Goal: Task Accomplishment & Management: Use online tool/utility

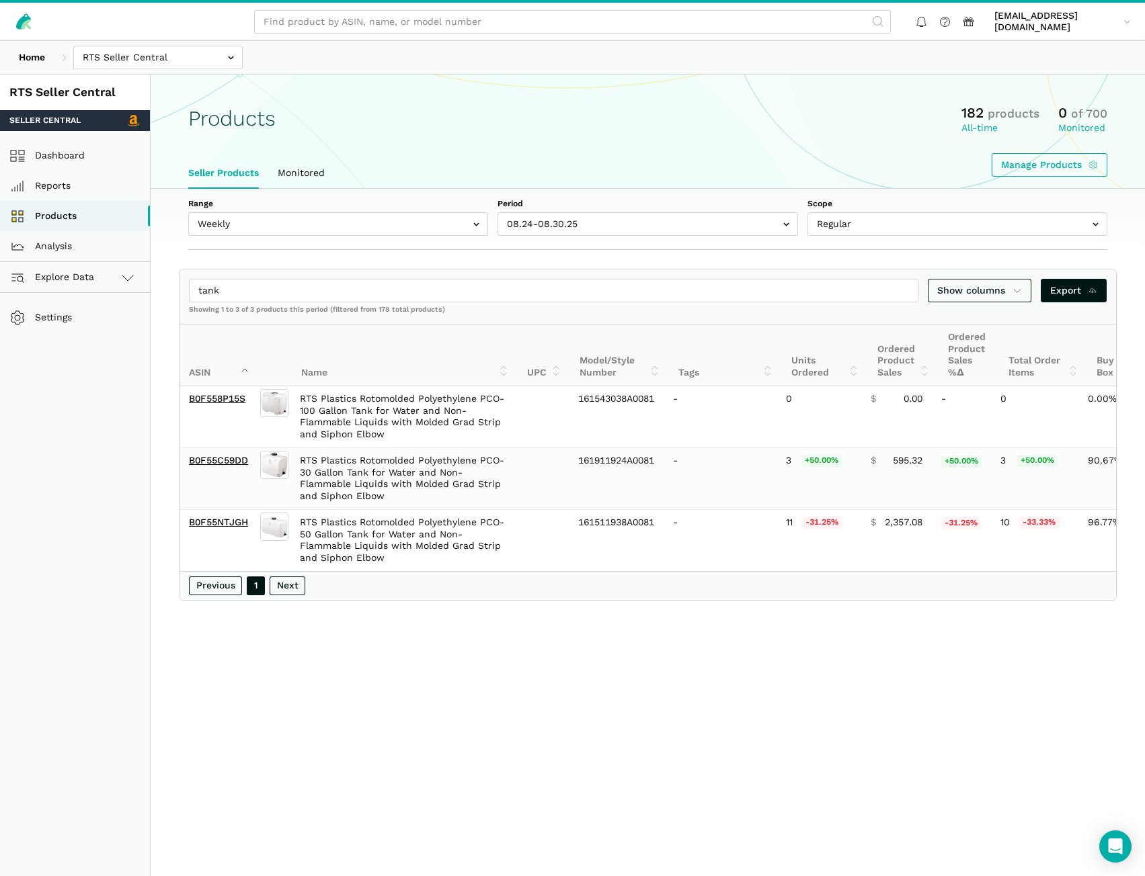
select select "Weekly"
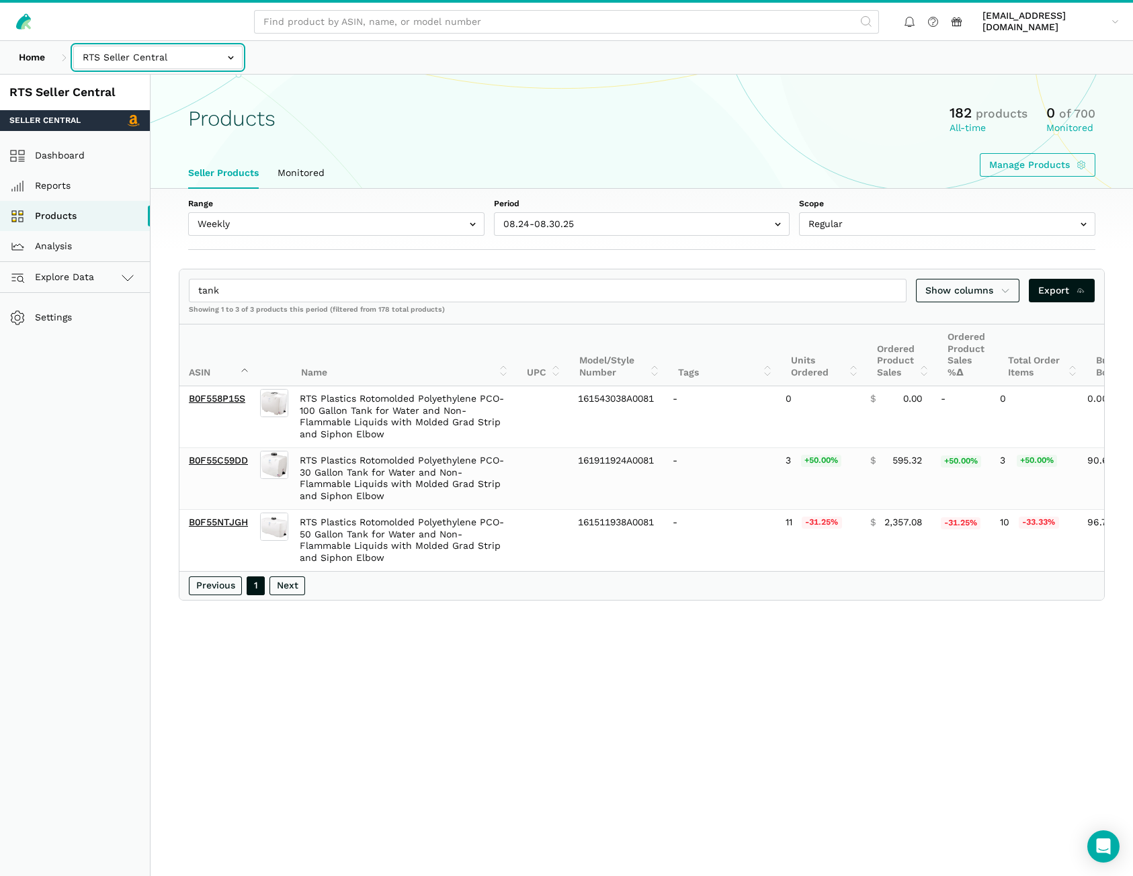
click at [153, 53] on input "text" at bounding box center [157, 58] width 169 height 24
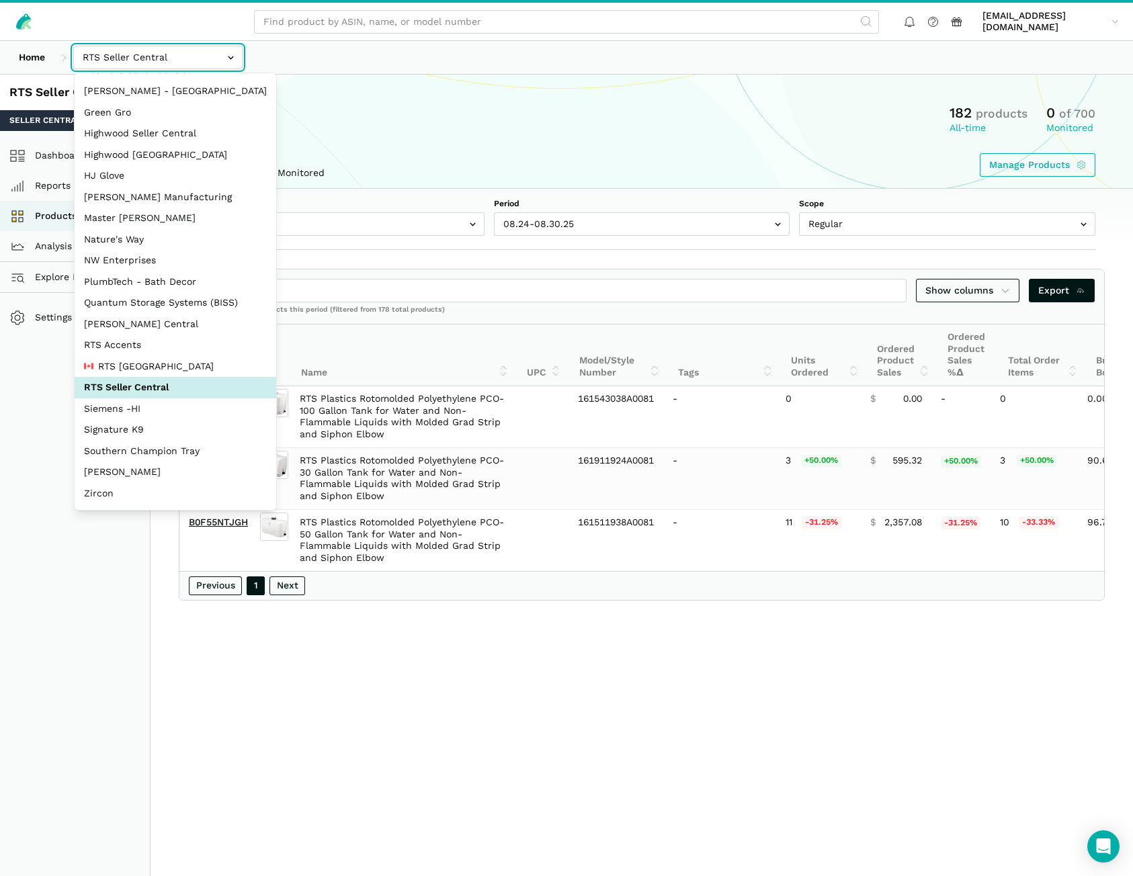
scroll to position [60, 0]
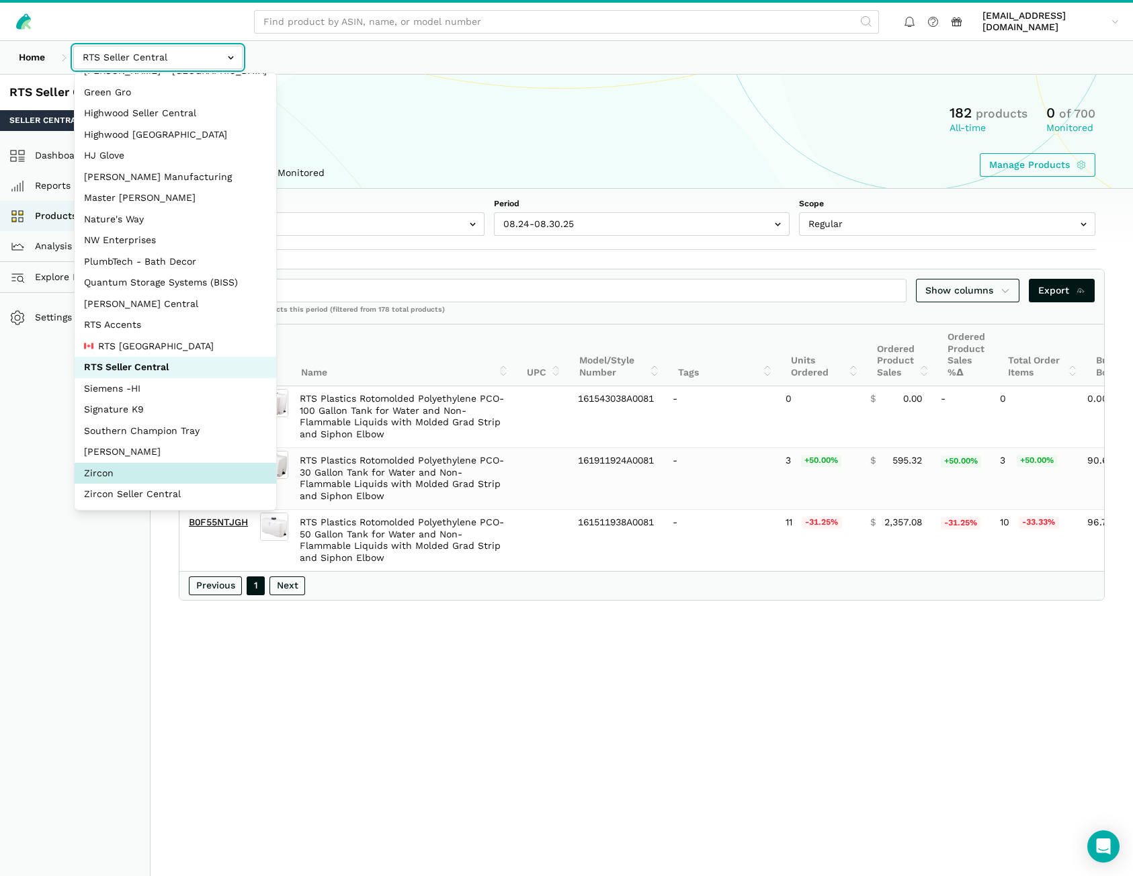
select select "DM38AQ3CPtVJ89bBDkVCzKzE"
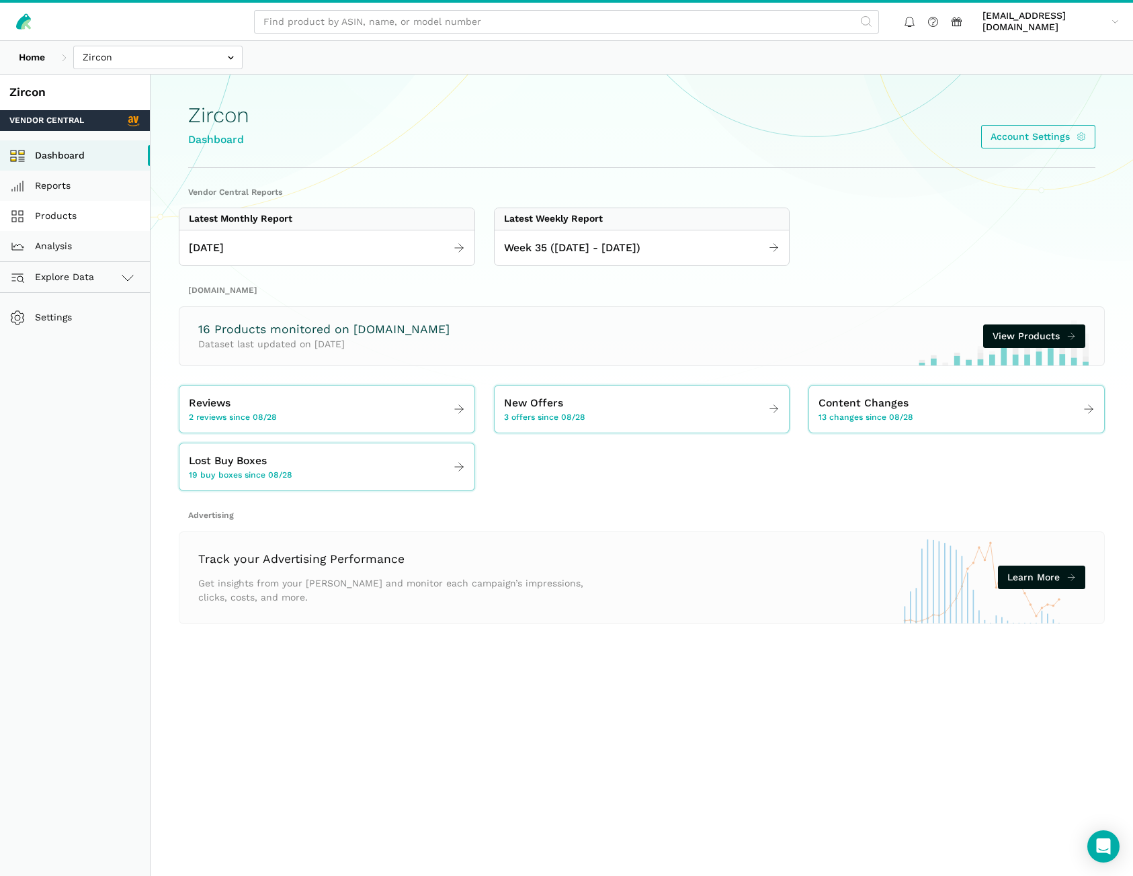
click at [73, 214] on link "Products" at bounding box center [75, 216] width 150 height 30
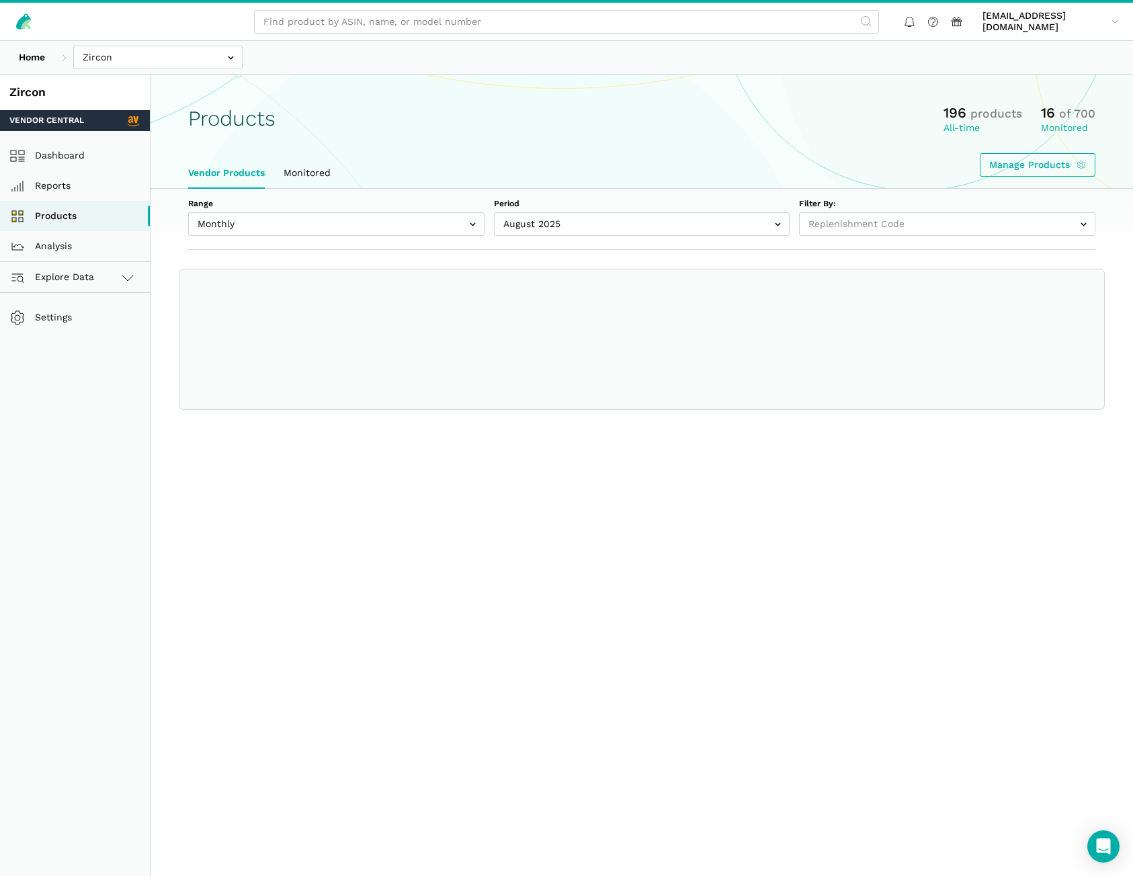
select select
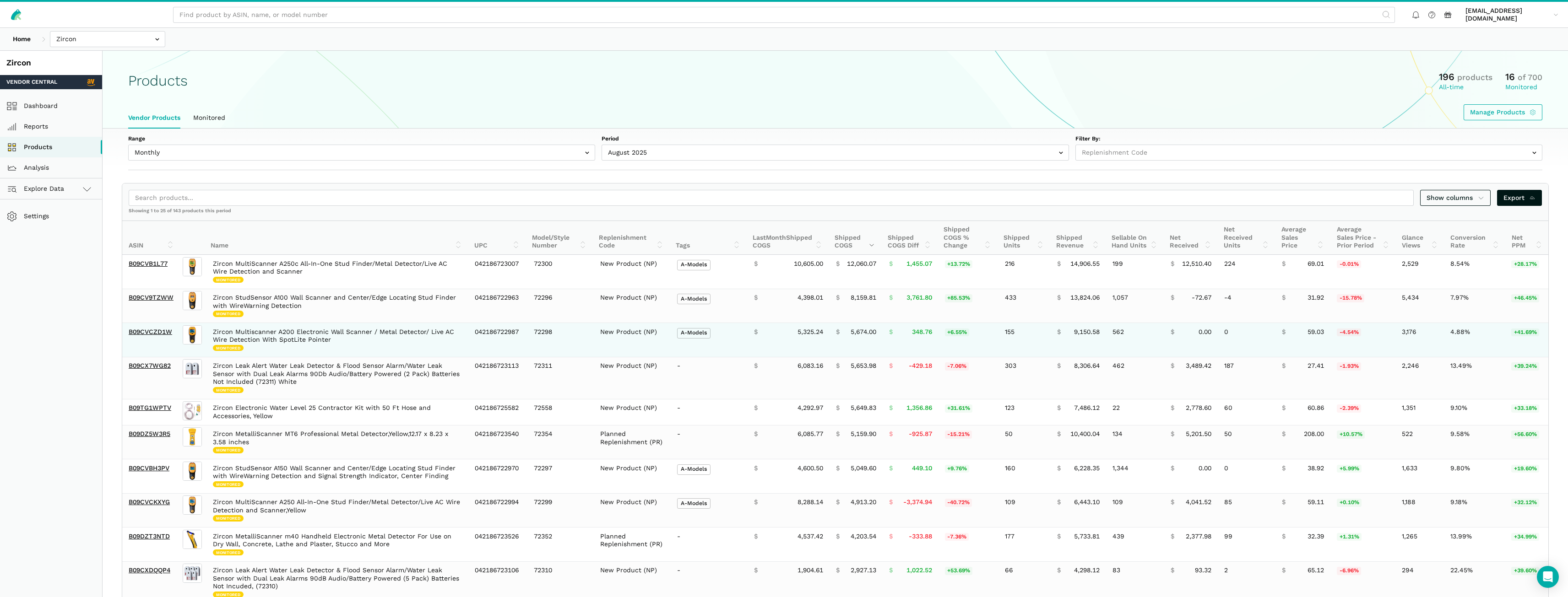
click at [362, 342] on td "Zircon Multiscanner A200 Electronic Wall Scanner / Metal Detector/ Live AC Wire…" at bounding box center [337, 340] width 262 height 34
drag, startPoint x: 174, startPoint y: 338, endPoint x: 127, endPoint y: 338, distance: 47.0
click at [127, 338] on td "B09CVCZD1W" at bounding box center [151, 340] width 59 height 34
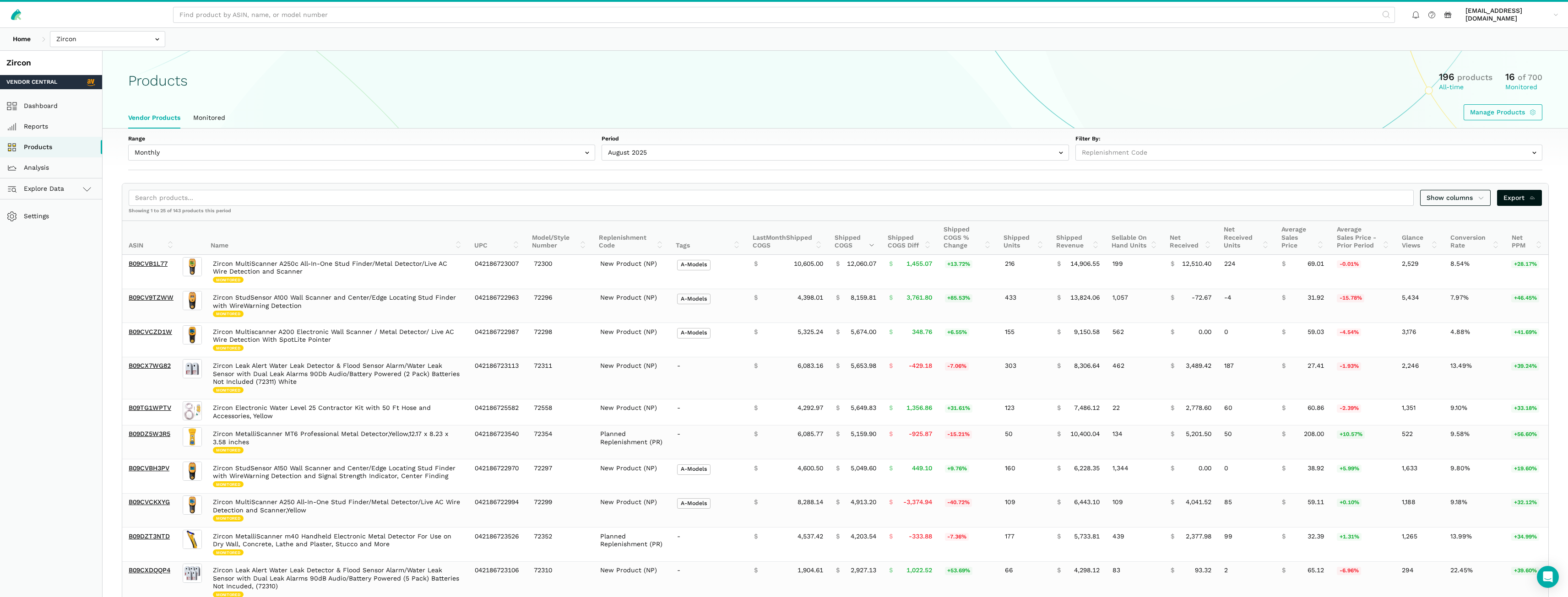
click at [78, 322] on aside "Zircon Vendor Central Dashboard Reports Products Analysis Explore Data Vendor C…" at bounding box center [51, 574] width 103 height 1046
drag, startPoint x: 723, startPoint y: 44, endPoint x: 740, endPoint y: 54, distance: 19.7
click at [723, 44] on div "Home Bosmere Bosmere Seller Central Gleason - Milwaukee Green Gro Highwood Sell…" at bounding box center [784, 39] width 1568 height 22
click at [744, 99] on div "Products 196 products All-time 16 of 700 Monitored Manage Products" at bounding box center [836, 95] width 1466 height 50
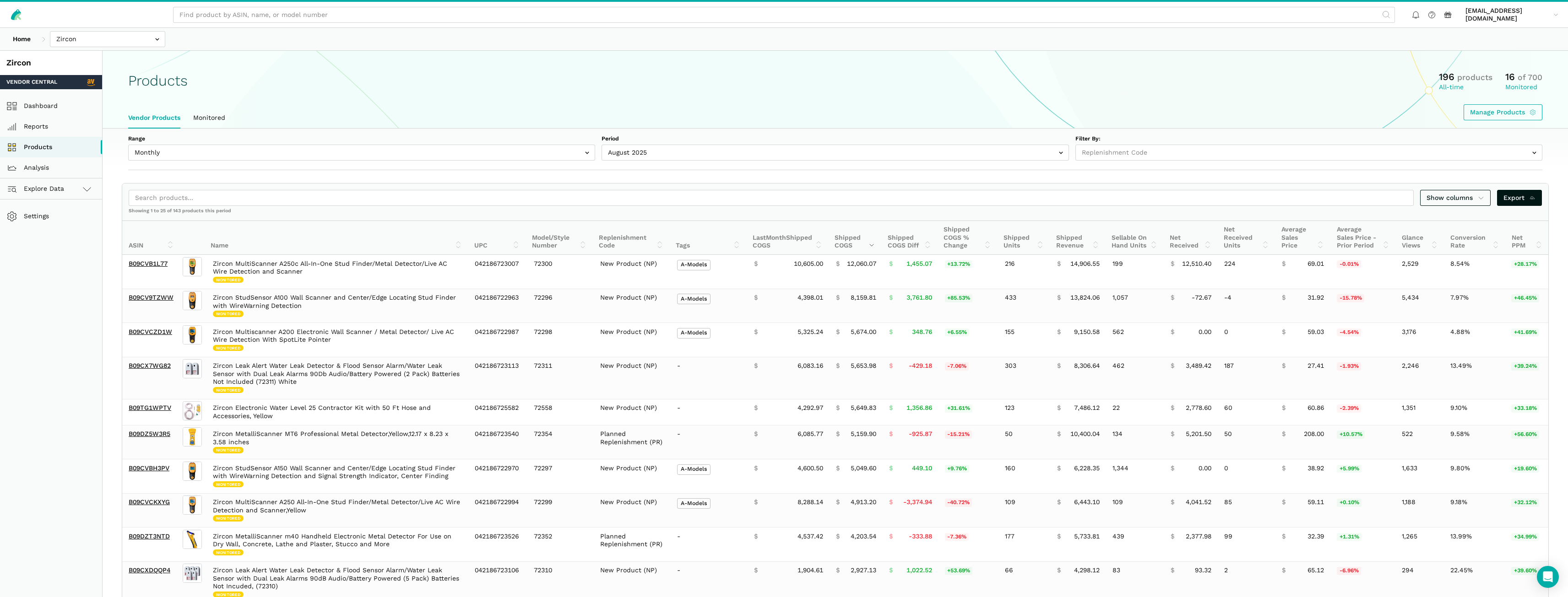
click at [598, 104] on div "Manage Products" at bounding box center [835, 112] width 1414 height 16
